Goal: Check status: Check status

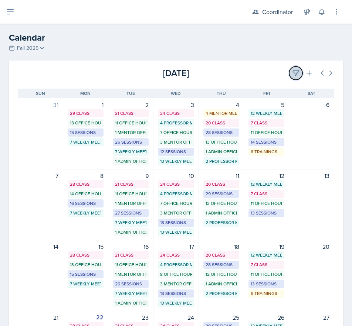
click at [289, 69] on button at bounding box center [295, 72] width 13 height 13
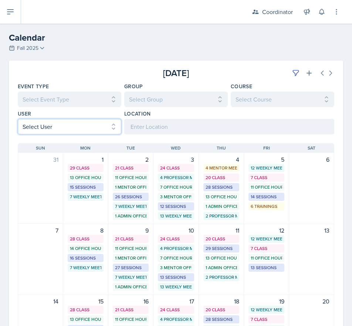
click at [63, 121] on select "Select User All [PERSON_NAME] [PERSON_NAME] [PERSON_NAME] [PERSON_NAME] [PERSON…" at bounding box center [69, 127] width 103 height 16
select select "76db20b1-57f4-4377-bcb2-f71ca146d054"
click at [18, 119] on select "Select User All [PERSON_NAME] [PERSON_NAME] [PERSON_NAME] [PERSON_NAME] [PERSON…" at bounding box center [69, 127] width 103 height 16
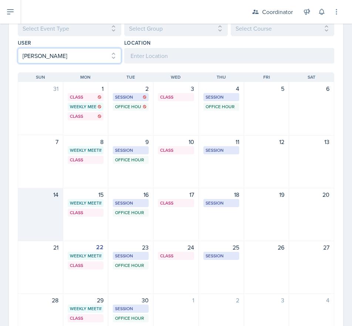
scroll to position [74, 0]
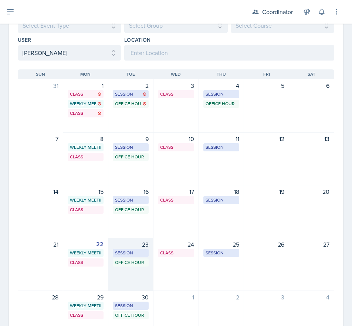
click at [140, 275] on div "23 Session MOR 132 3:30 PM - 5:00 PM Office Hour SSC 5:30 PM - 6:30 PM" at bounding box center [130, 264] width 45 height 53
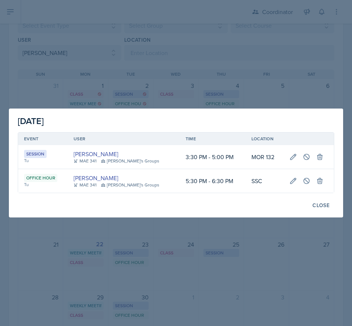
click at [160, 61] on div at bounding box center [176, 163] width 352 height 326
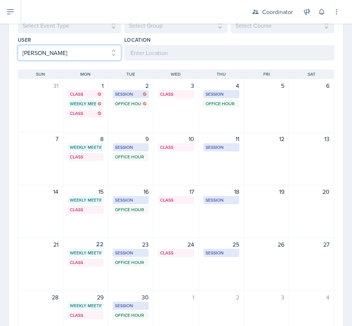
drag, startPoint x: 66, startPoint y: 57, endPoint x: 59, endPoint y: 60, distance: 7.1
click at [64, 57] on select "Select User All [PERSON_NAME] [PERSON_NAME] [PERSON_NAME] [PERSON_NAME] [PERSON…" at bounding box center [69, 53] width 103 height 16
select select
click at [18, 45] on select "Select User All [PERSON_NAME] [PERSON_NAME] [PERSON_NAME] [PERSON_NAME] [PERSON…" at bounding box center [69, 53] width 103 height 16
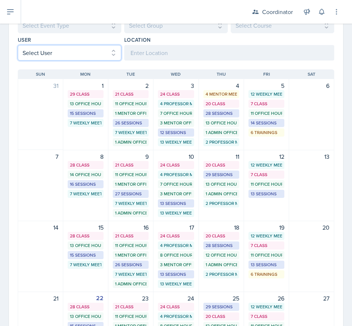
scroll to position [0, 0]
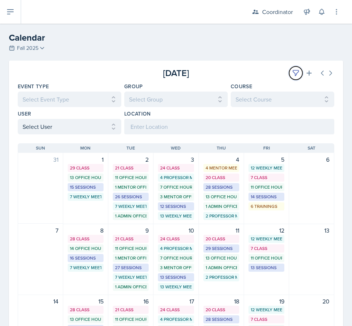
drag, startPoint x: 287, startPoint y: 72, endPoint x: 257, endPoint y: 72, distance: 29.9
click at [289, 72] on button at bounding box center [295, 72] width 13 height 13
click at [254, 72] on div "[DATE]" at bounding box center [281, 72] width 105 height 13
